Goal: Navigation & Orientation: Go to known website

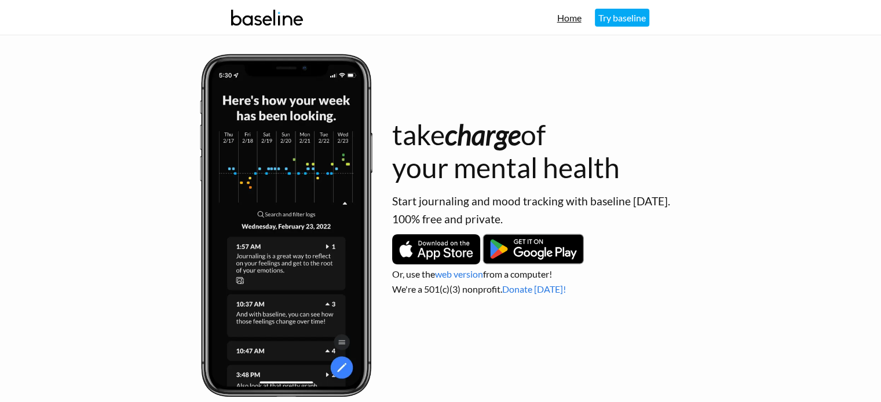
click at [563, 17] on link "Home" at bounding box center [569, 17] width 24 height 11
click at [564, 20] on link "Home" at bounding box center [569, 17] width 24 height 11
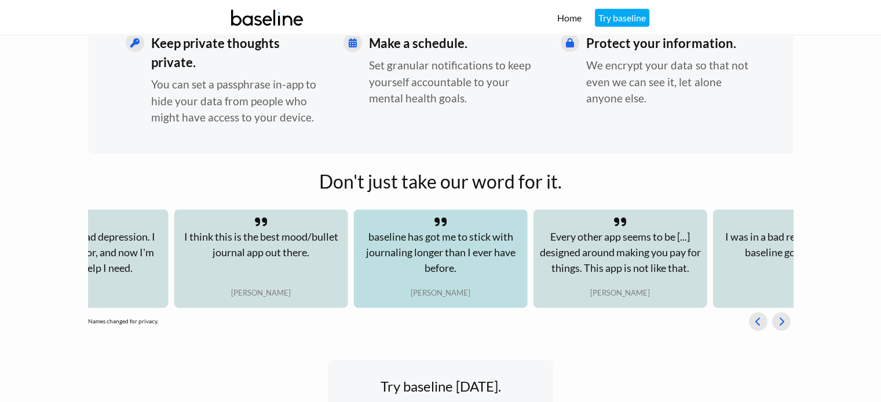
scroll to position [585, 0]
